Goal: Transaction & Acquisition: Purchase product/service

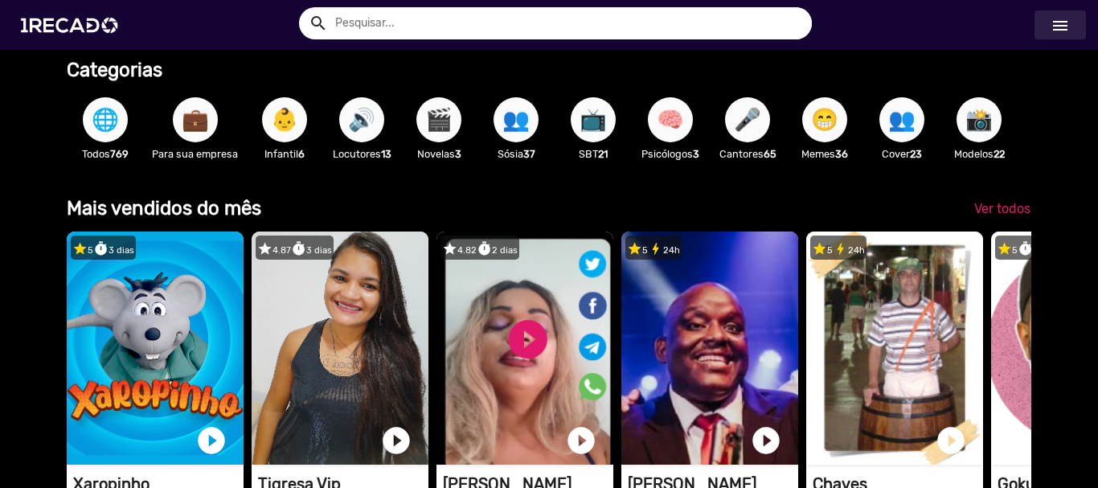
click at [1061, 23] on mat-icon "menu" at bounding box center [1060, 25] width 19 height 19
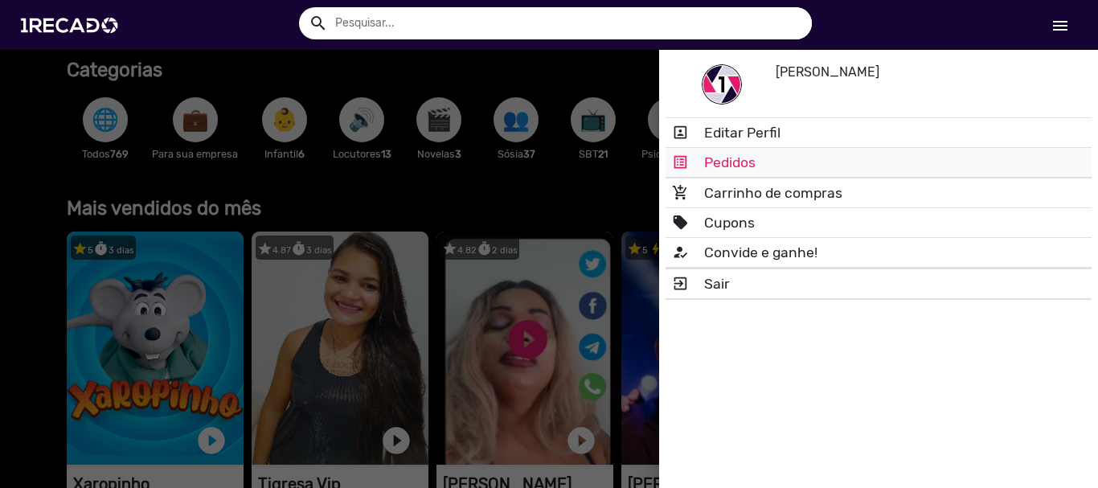
scroll to position [0, 2173]
click at [731, 167] on link "list_alt Pedidos" at bounding box center [879, 162] width 426 height 29
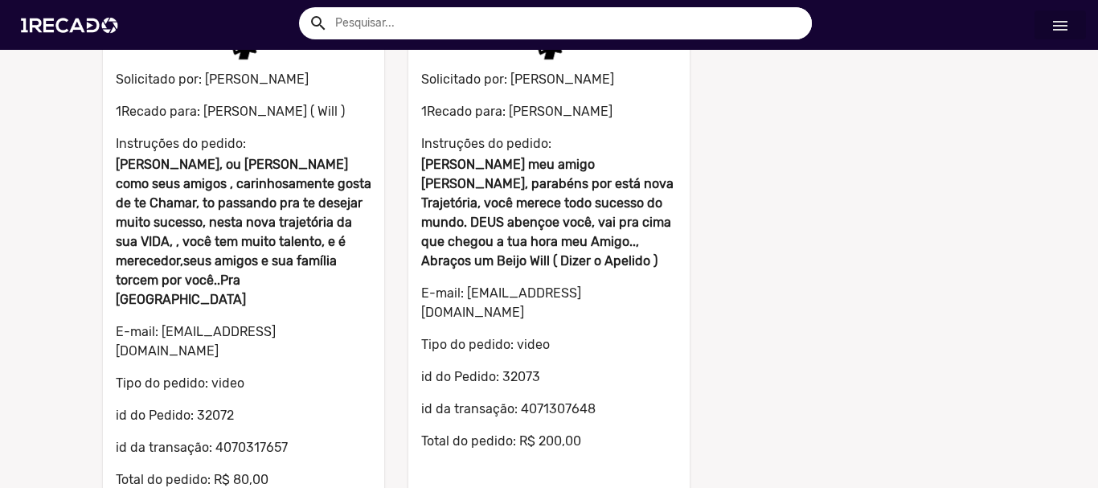
scroll to position [803, 0]
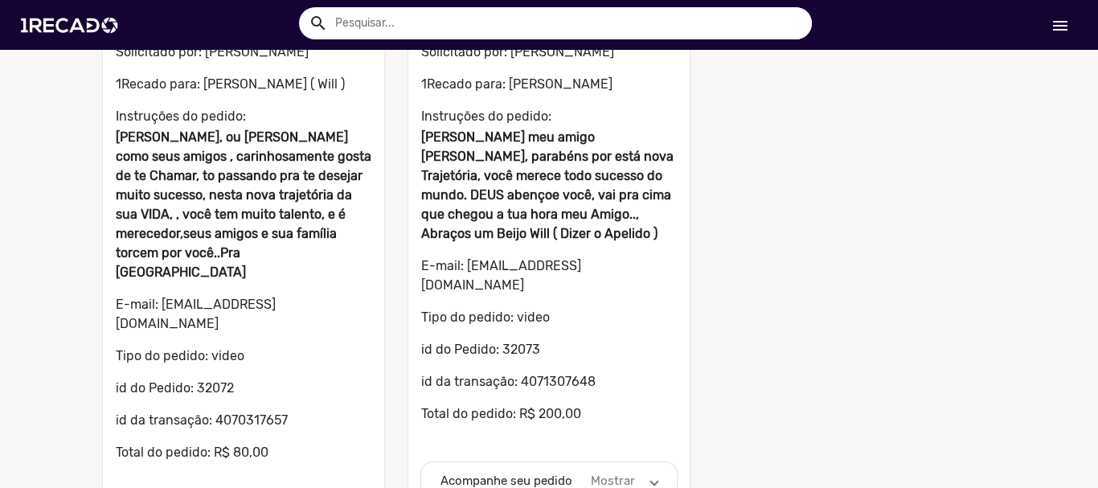
click at [652, 462] on mat-expansion-panel-header "Acompanhe seu pedido Mostrar" at bounding box center [549, 481] width 256 height 39
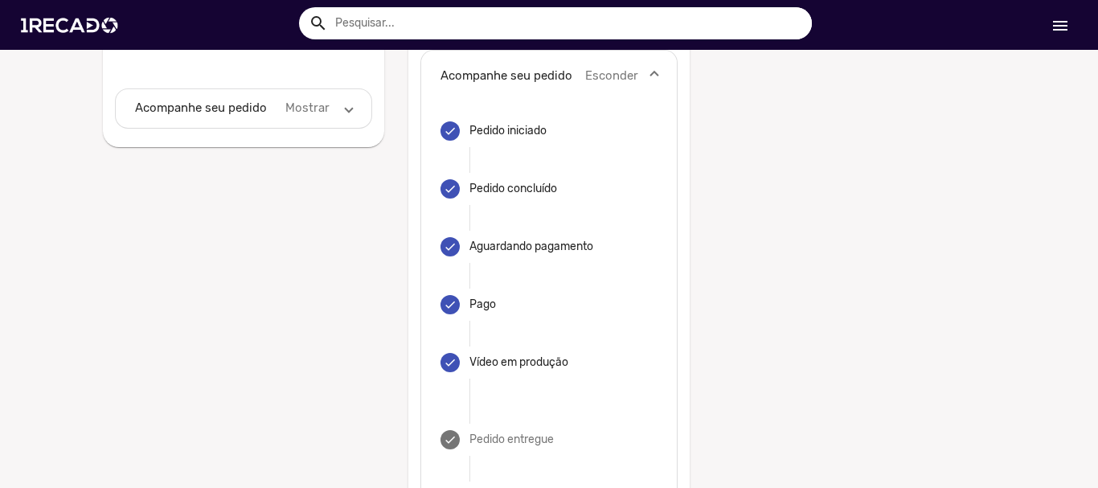
scroll to position [893, 0]
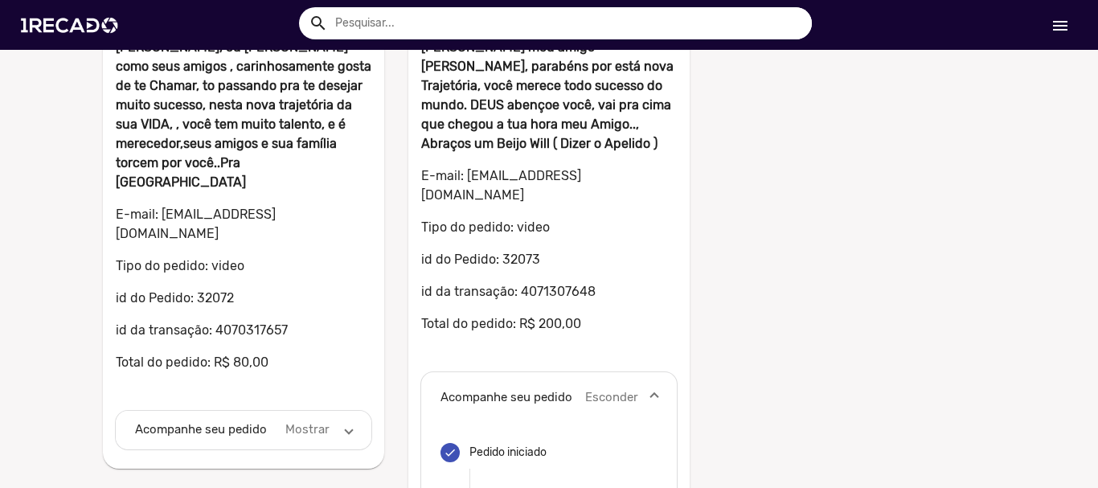
click at [346, 421] on span at bounding box center [349, 430] width 6 height 18
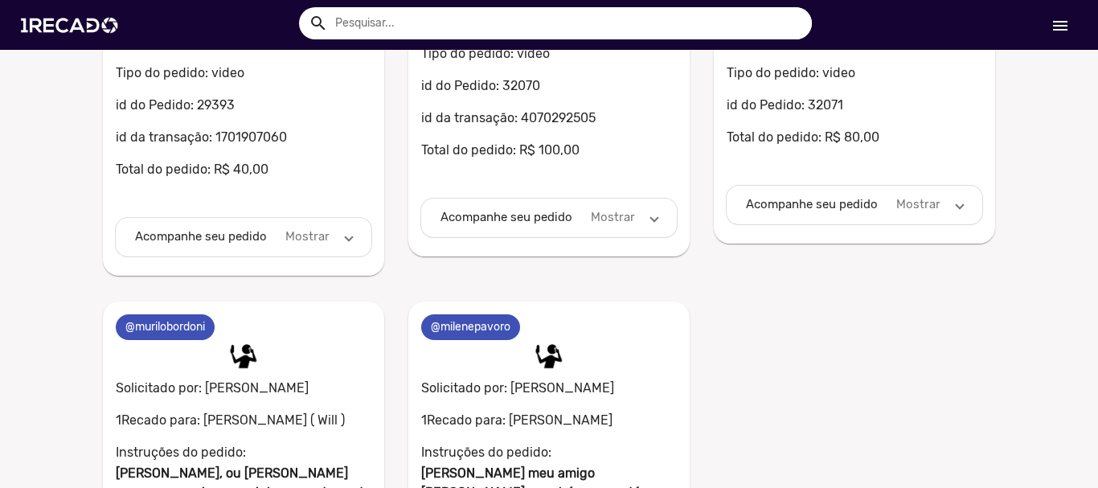
scroll to position [208, 0]
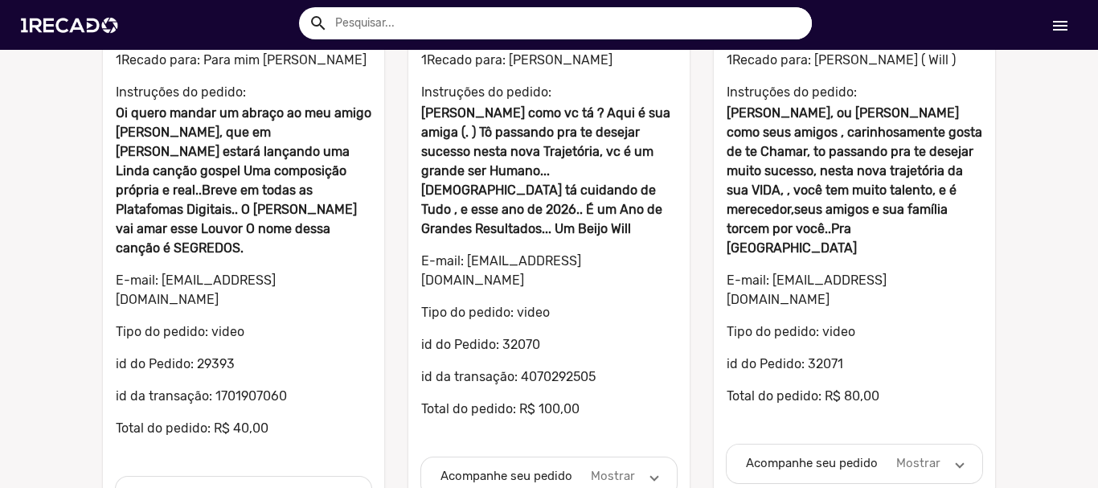
click at [957, 454] on span at bounding box center [960, 463] width 6 height 18
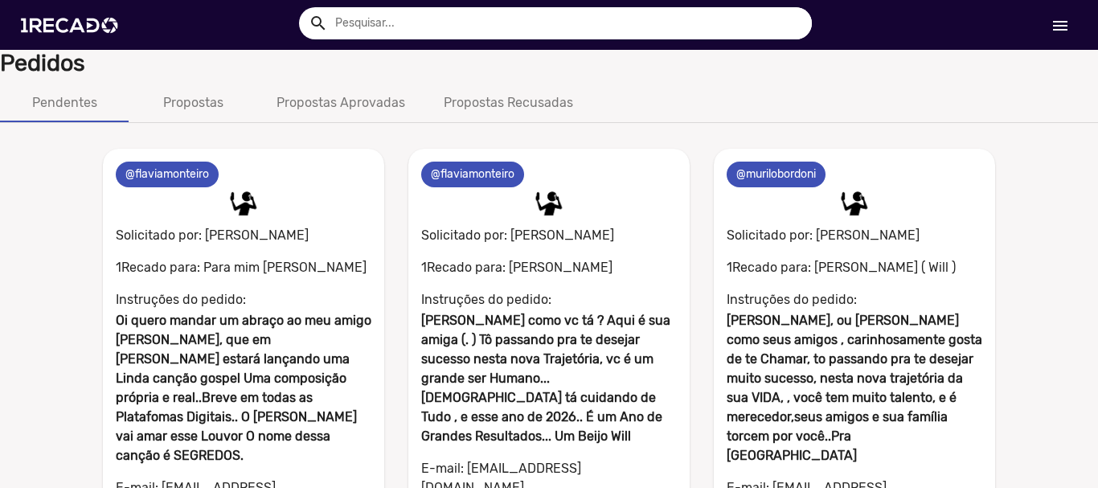
scroll to position [0, 0]
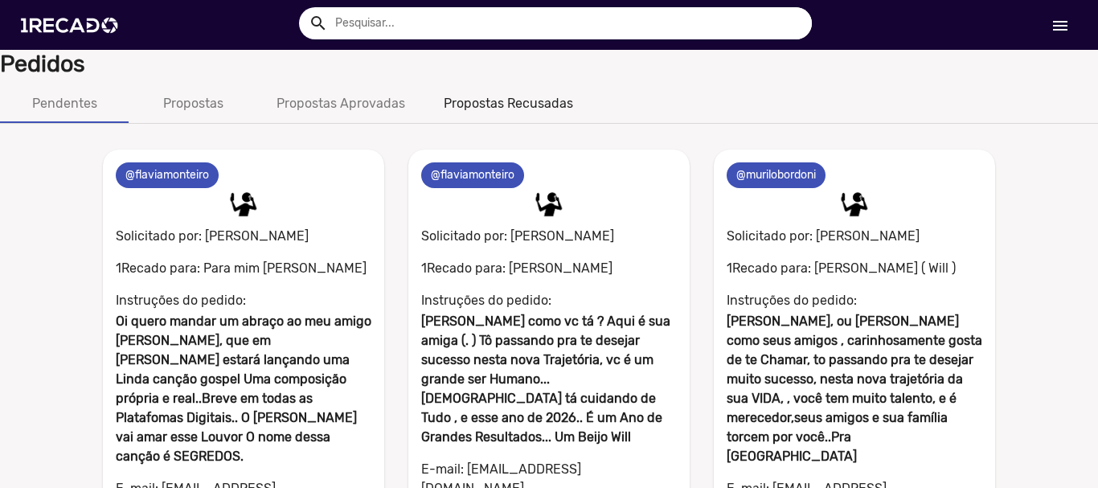
click at [487, 102] on div "Propostas Recusadas" at bounding box center [508, 103] width 129 height 19
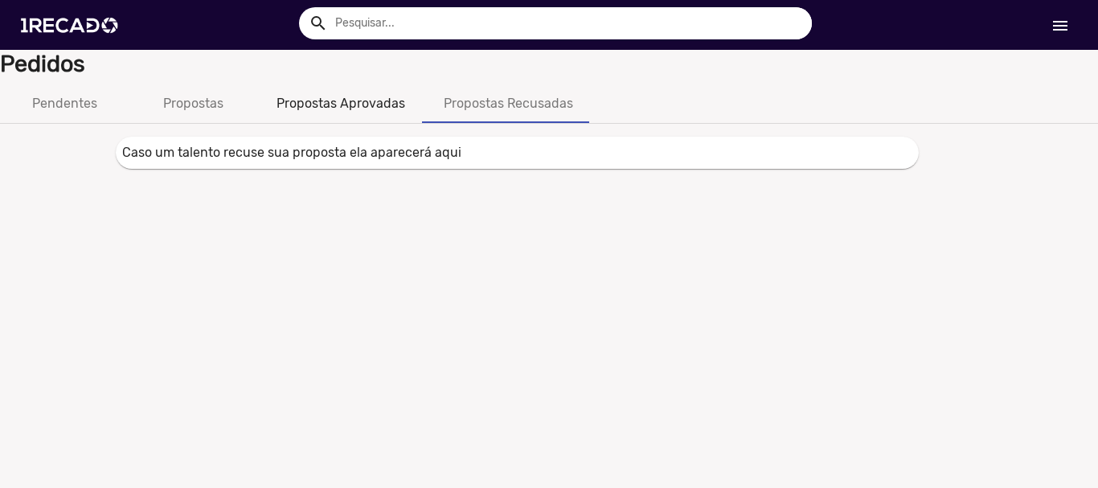
click at [372, 105] on div "Propostas Aprovadas" at bounding box center [341, 103] width 129 height 19
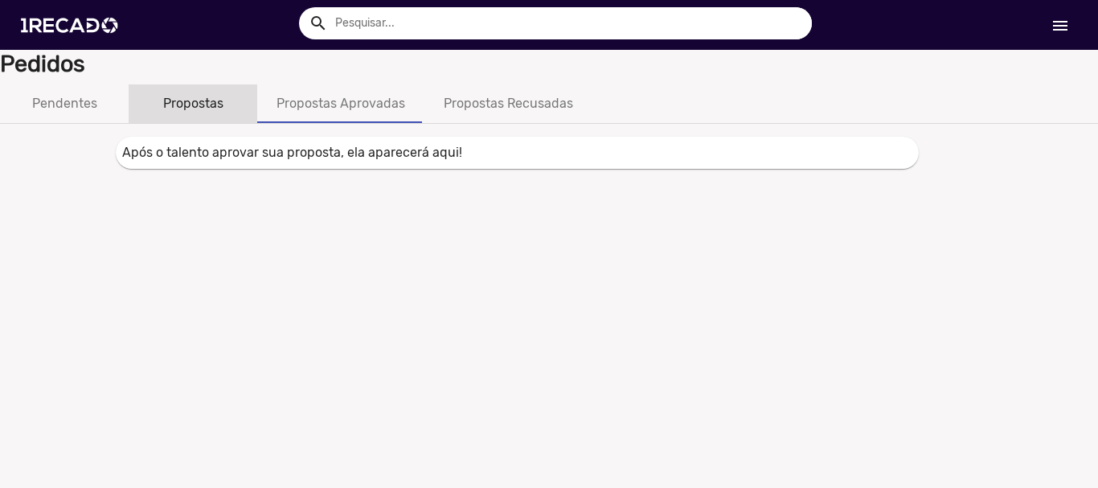
click at [194, 112] on div "Propostas" at bounding box center [193, 103] width 60 height 19
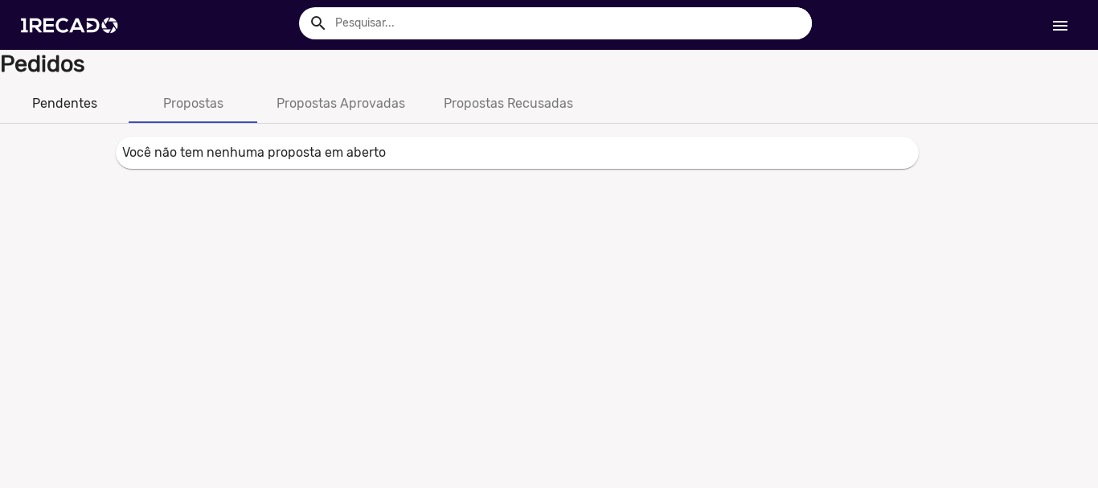
click at [73, 106] on div "Pendentes" at bounding box center [64, 103] width 65 height 19
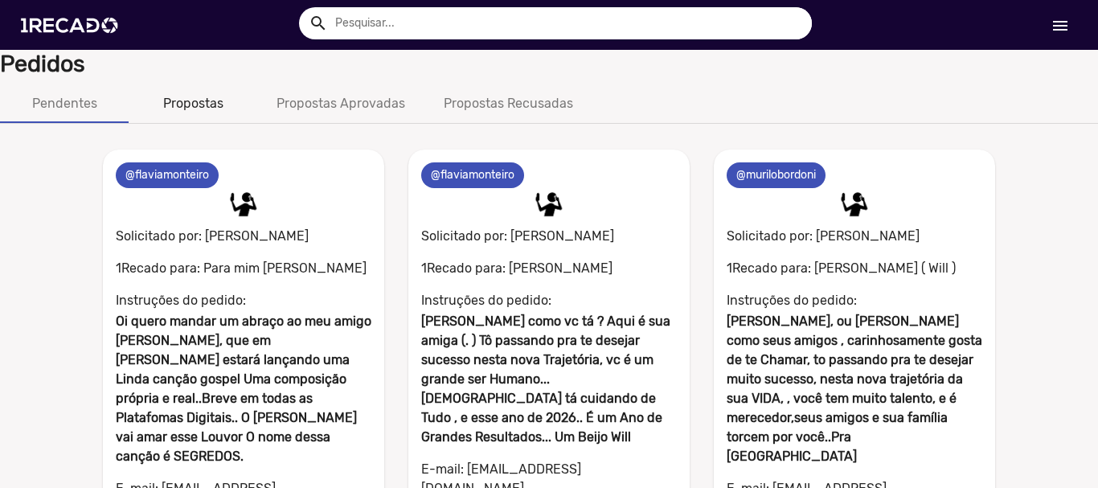
click at [217, 97] on div "Propostas" at bounding box center [193, 103] width 60 height 19
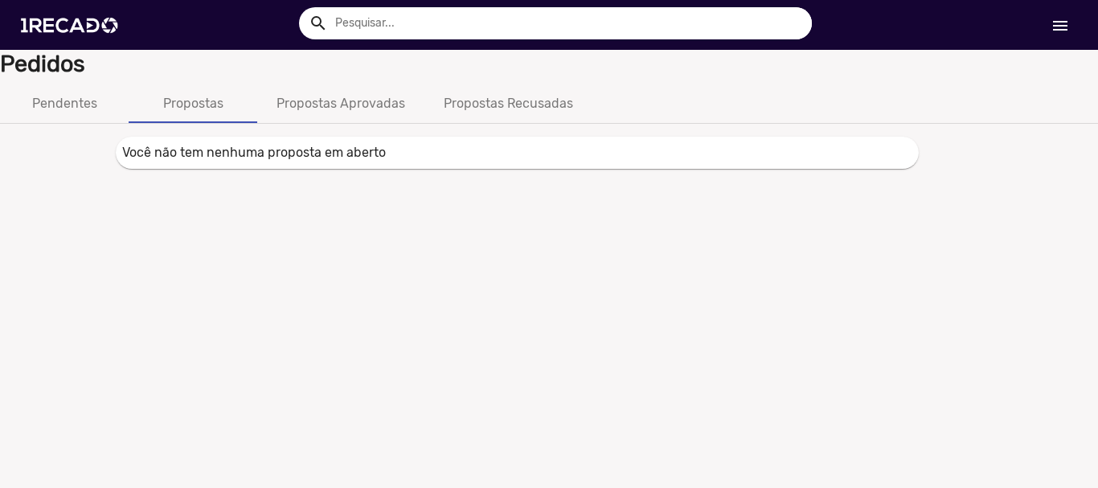
click at [1061, 25] on mat-icon "menu" at bounding box center [1060, 25] width 19 height 19
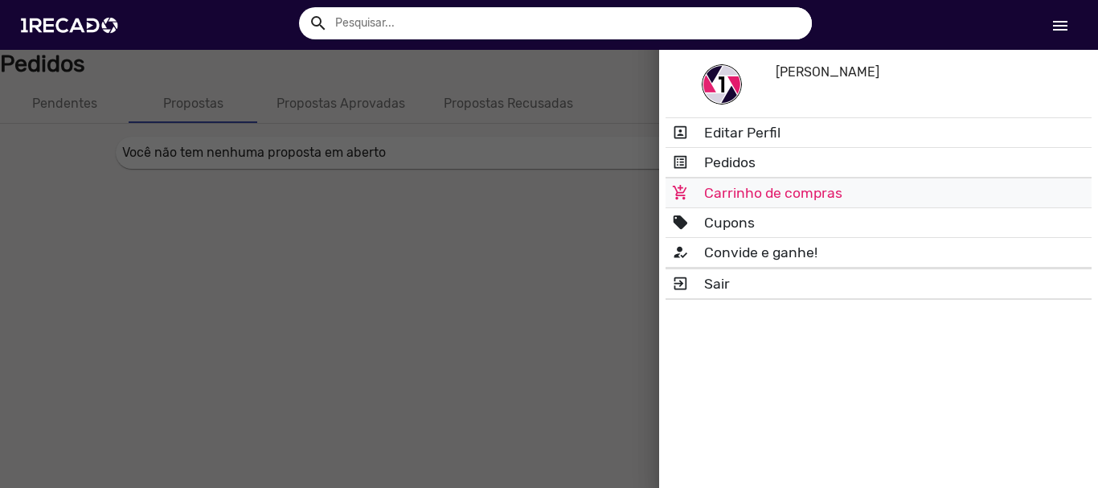
click at [763, 194] on link "add_shopping_cart Carrinho de compras" at bounding box center [879, 193] width 426 height 29
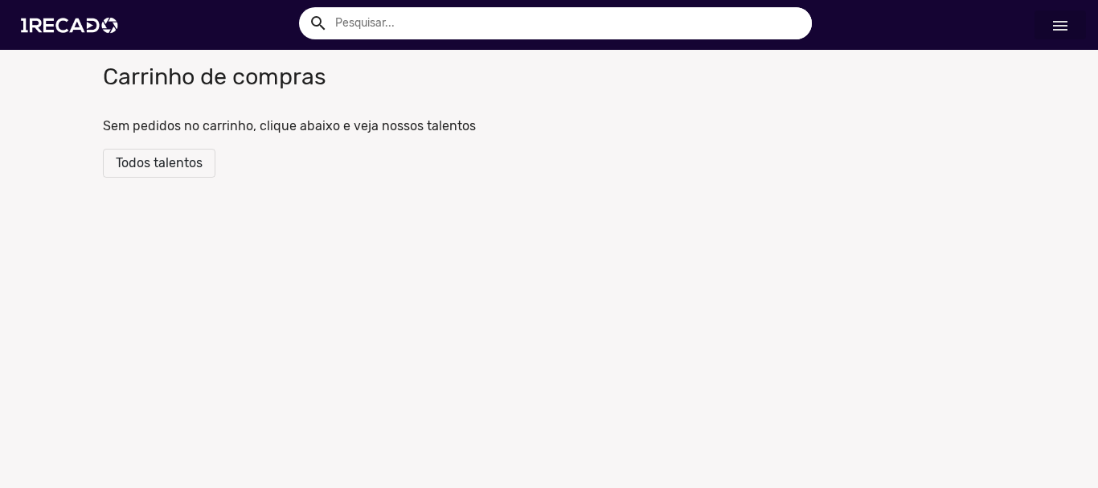
click at [168, 162] on span "Todos talentos" at bounding box center [159, 162] width 87 height 15
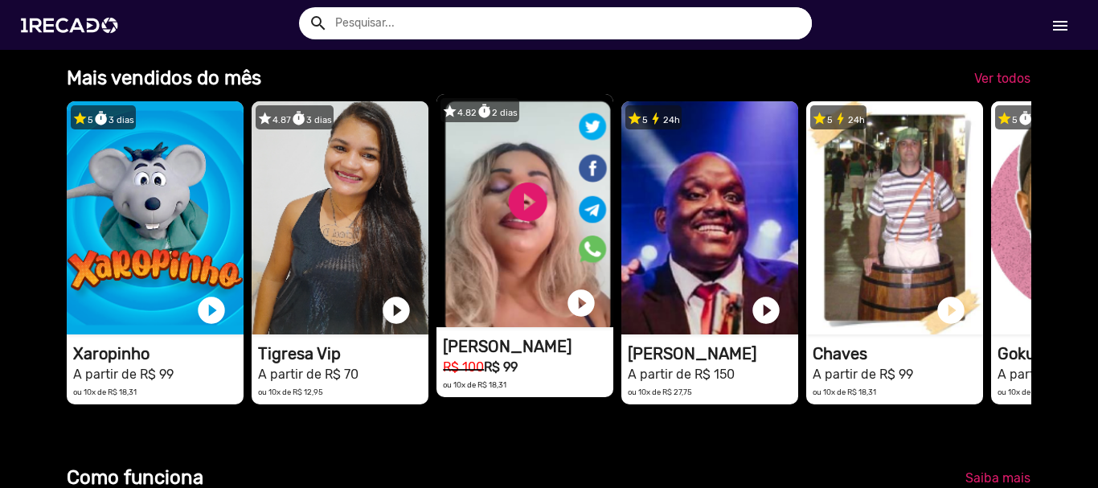
scroll to position [0, 1086]
click at [484, 126] on video "1RECADO vídeos dedicados para fãs e empresas" at bounding box center [525, 210] width 177 height 233
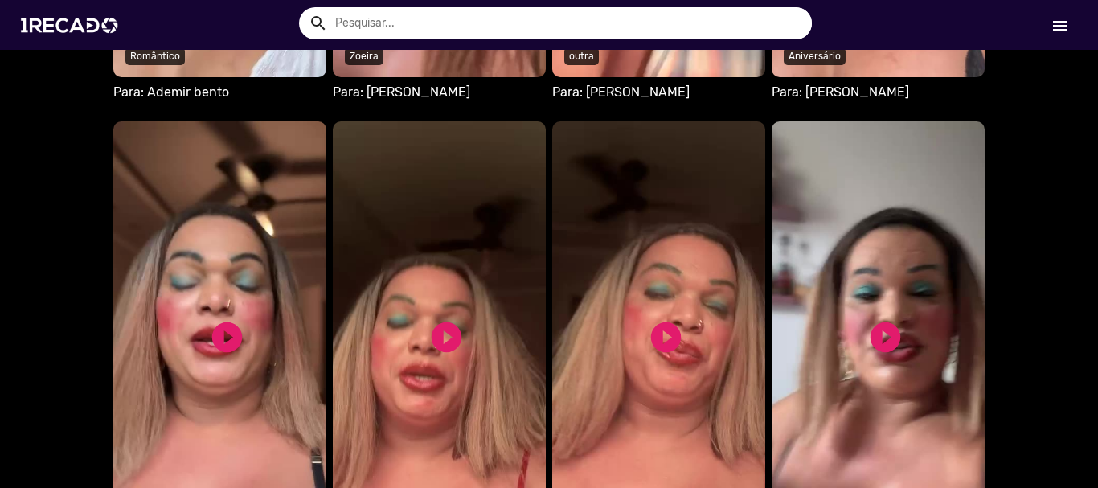
scroll to position [1045, 0]
